Goal: Task Accomplishment & Management: Manage account settings

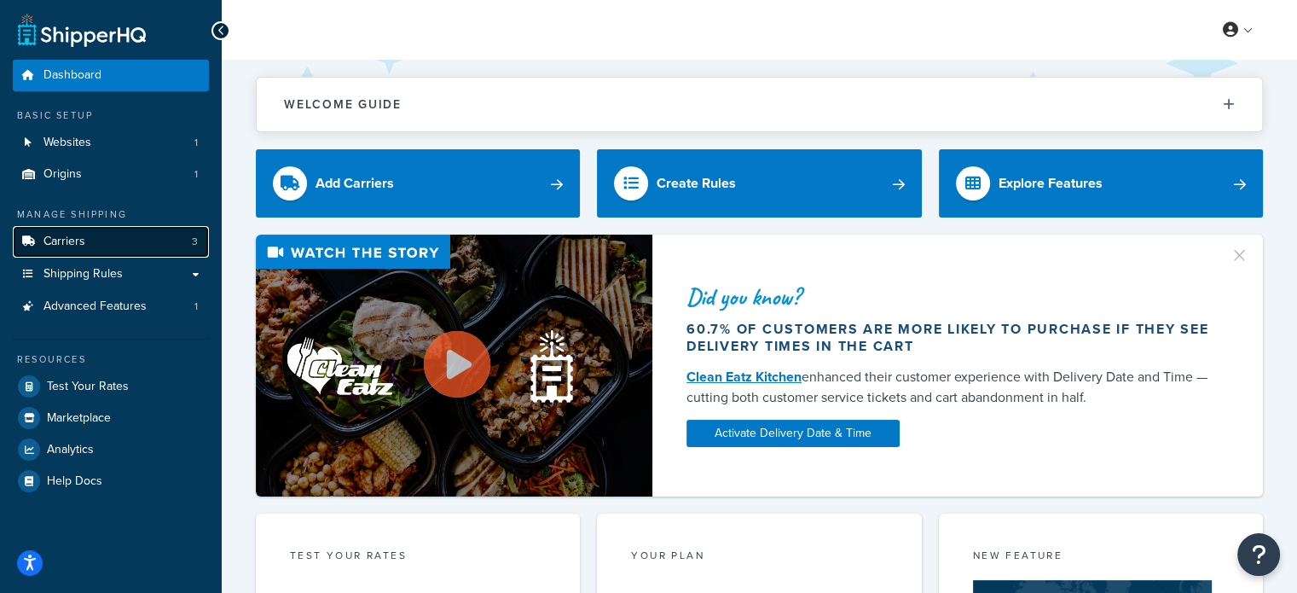
click at [32, 238] on icon at bounding box center [28, 241] width 17 height 10
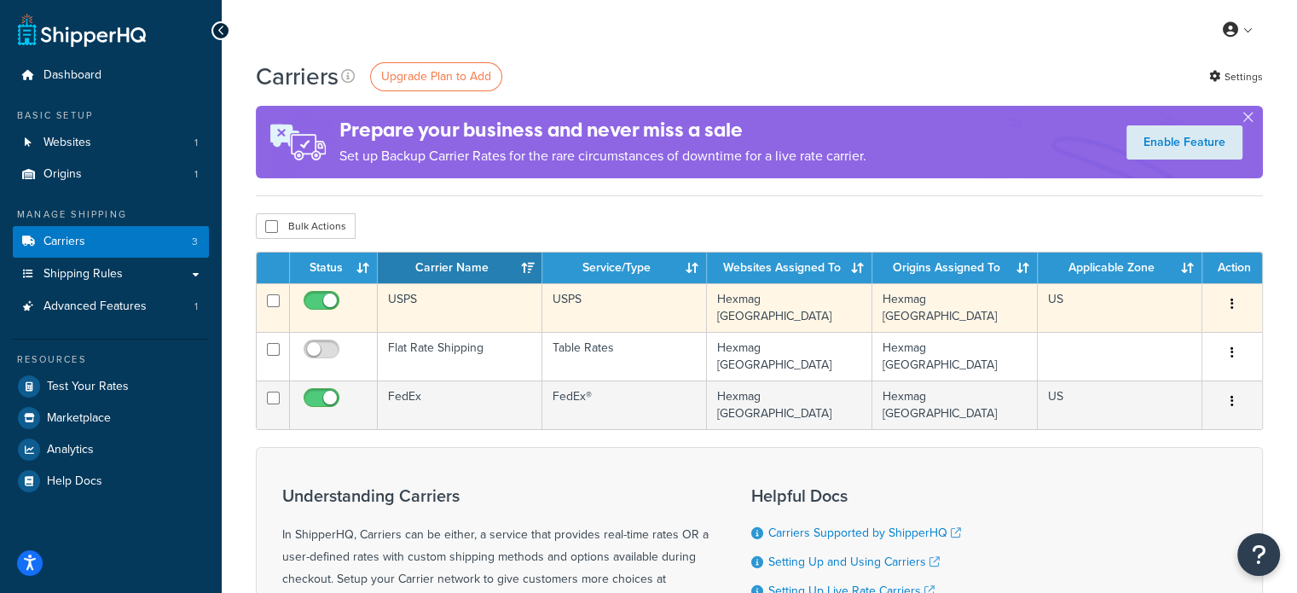
click at [311, 293] on span at bounding box center [322, 301] width 36 height 20
click at [311, 294] on input "checkbox" at bounding box center [323, 304] width 47 height 21
checkbox input "false"
